Goal: Task Accomplishment & Management: Use online tool/utility

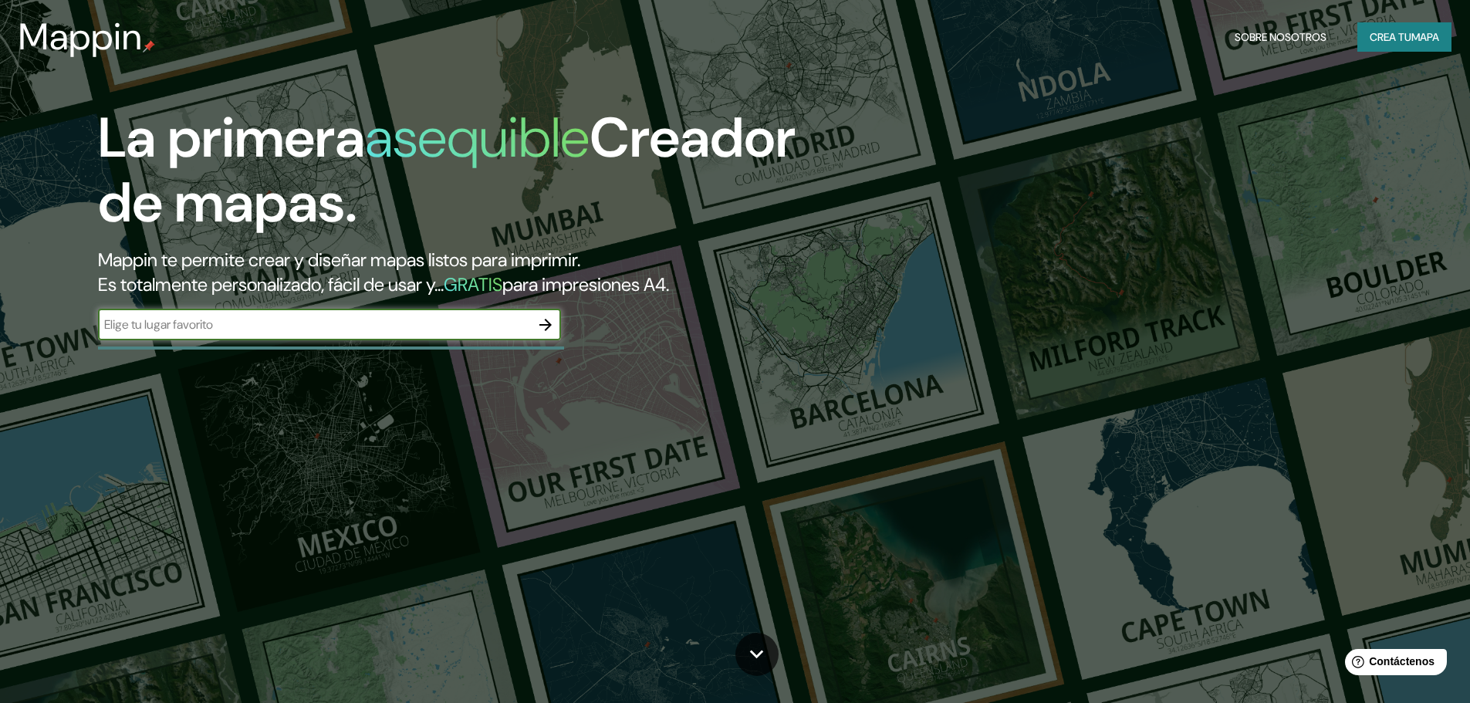
click at [556, 330] on button "button" at bounding box center [545, 324] width 31 height 31
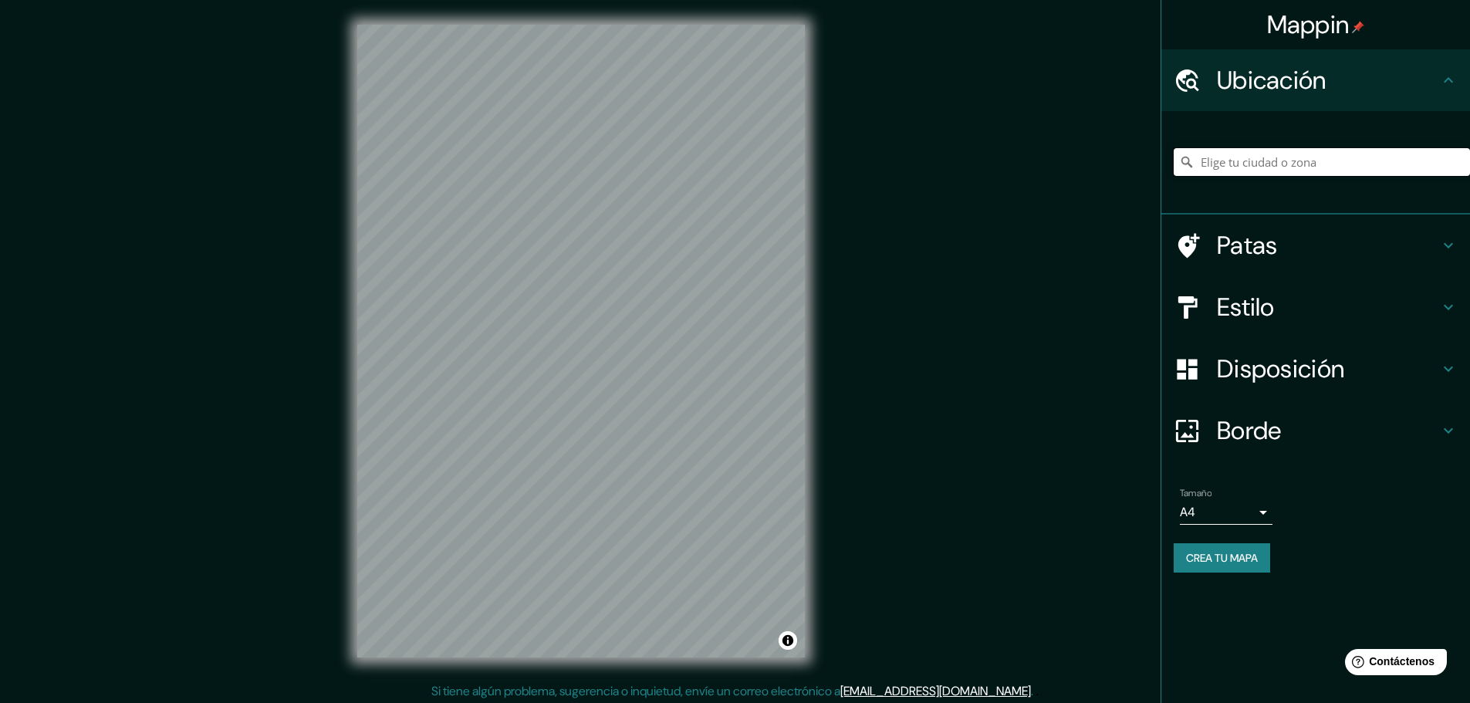
click at [1327, 162] on input "Elige tu ciudad o zona" at bounding box center [1322, 162] width 296 height 28
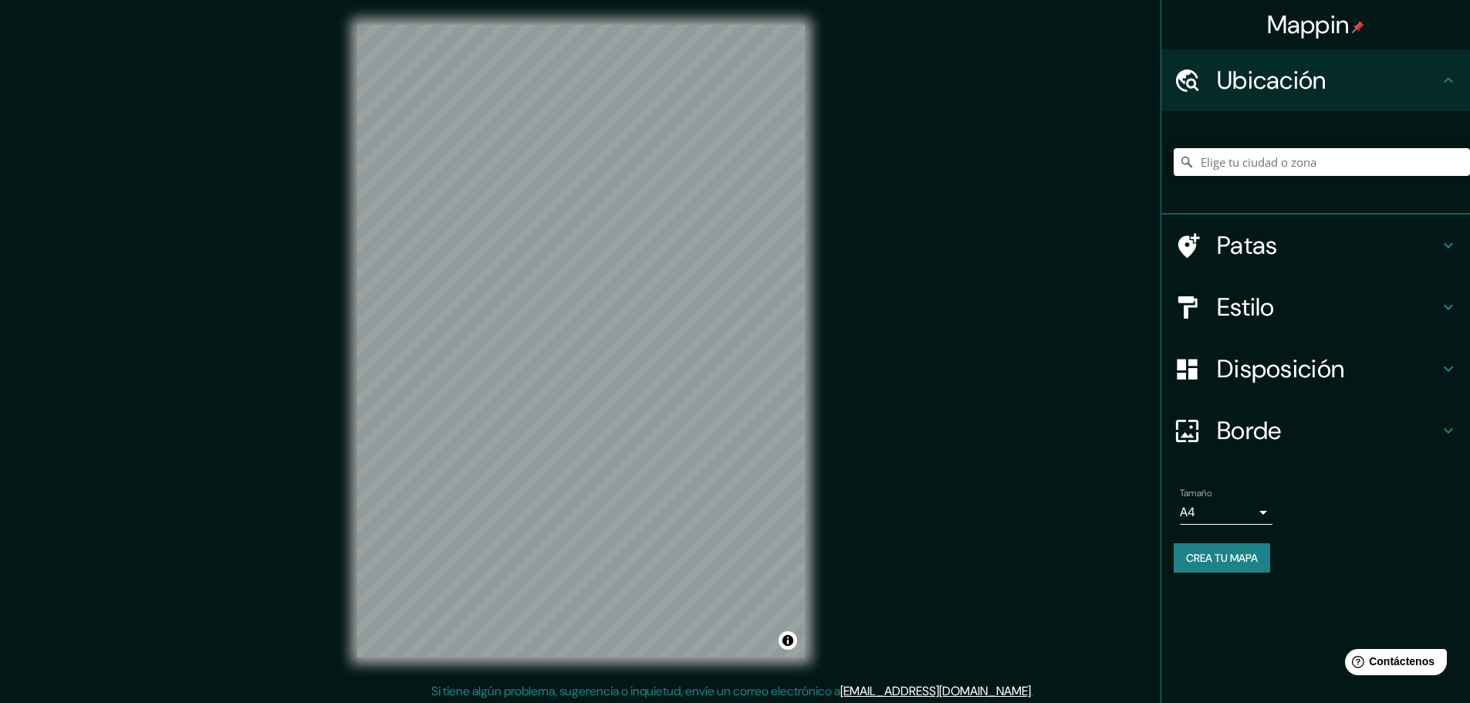
click at [1330, 82] on h4 "Ubicación" at bounding box center [1328, 80] width 222 height 31
click at [1344, 82] on h4 "Ubicación" at bounding box center [1328, 80] width 222 height 31
click at [1346, 258] on h4 "Patas" at bounding box center [1328, 245] width 222 height 31
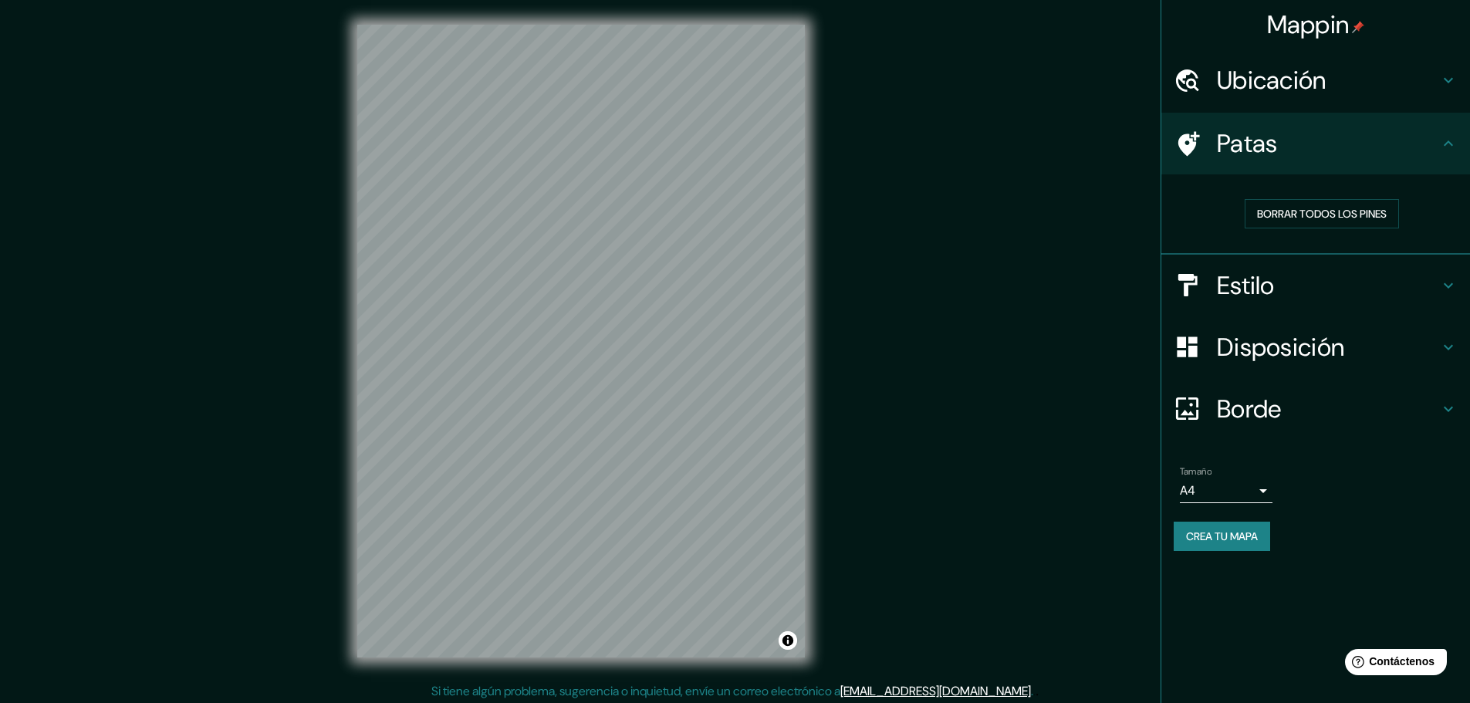
click at [1347, 139] on h4 "Patas" at bounding box center [1328, 143] width 222 height 31
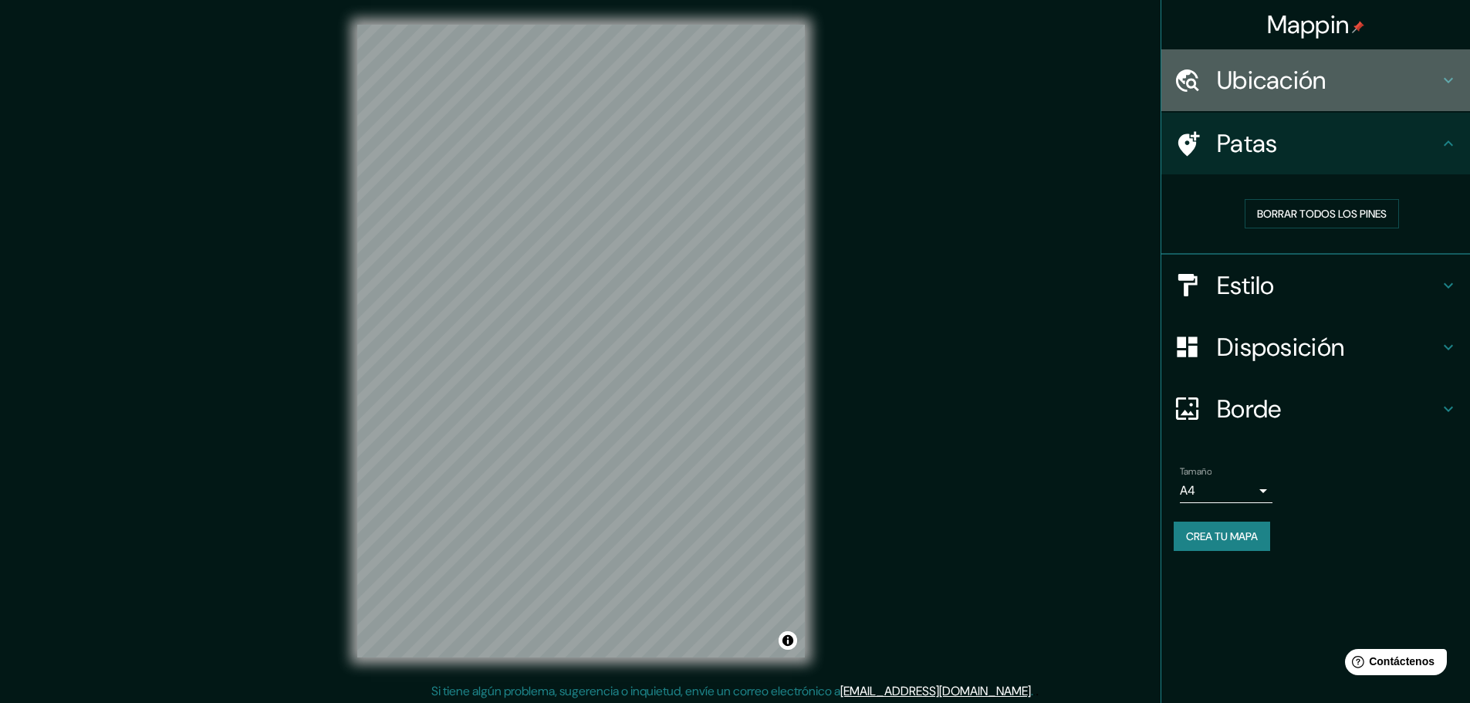
click at [1343, 108] on div "Ubicación" at bounding box center [1315, 80] width 309 height 62
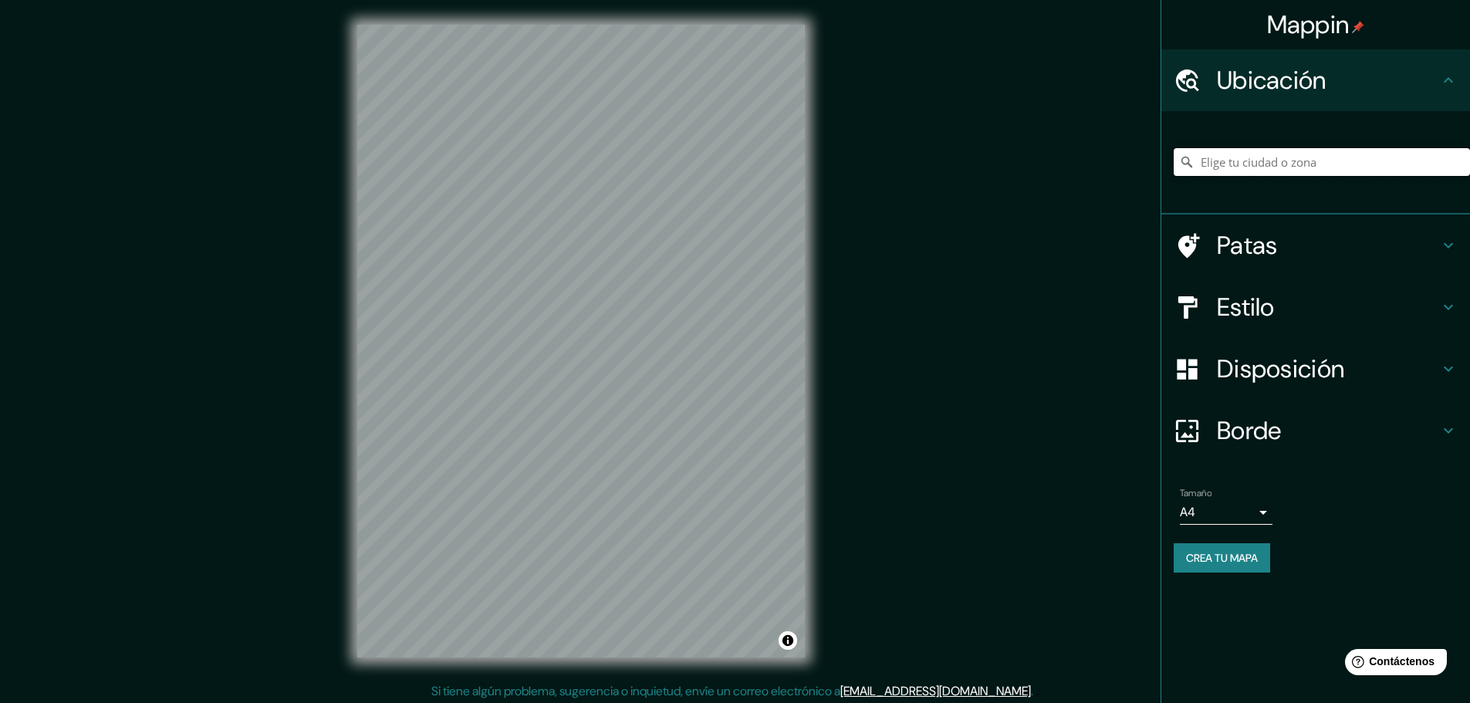
click at [1260, 162] on input "Elige tu ciudad o zona" at bounding box center [1322, 162] width 296 height 28
drag, startPoint x: 1260, startPoint y: 162, endPoint x: 1227, endPoint y: 151, distance: 34.9
click at [1238, 160] on input "Elige tu ciudad o zona" at bounding box center [1322, 162] width 296 height 28
